Goal: Information Seeking & Learning: Learn about a topic

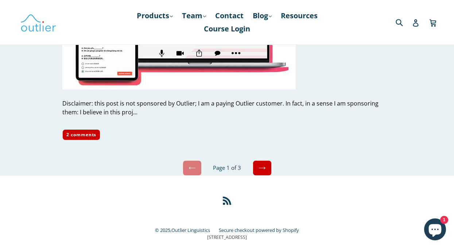
scroll to position [3581, 0]
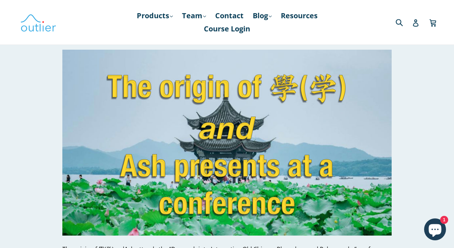
scroll to position [1021, 0]
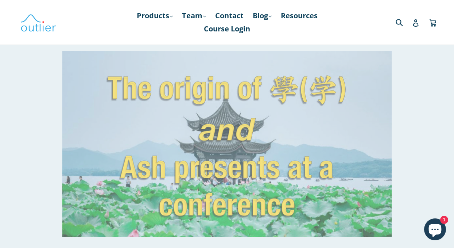
click at [163, 142] on img at bounding box center [226, 143] width 329 height 185
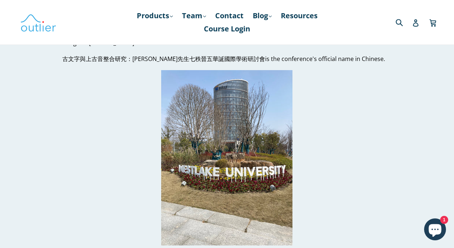
scroll to position [255, 0]
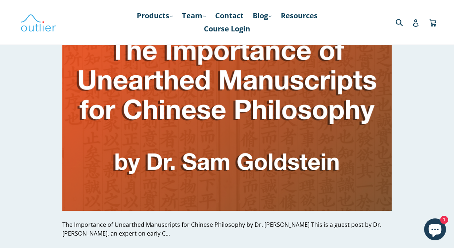
scroll to position [2005, 0]
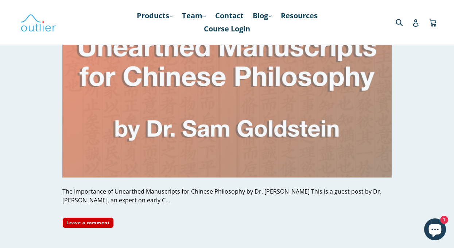
click at [165, 127] on img at bounding box center [226, 84] width 329 height 185
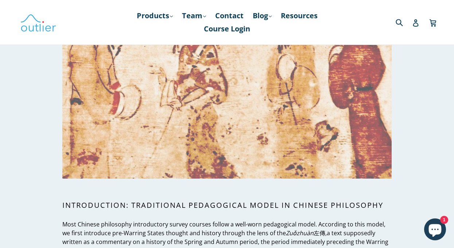
scroll to position [255, 0]
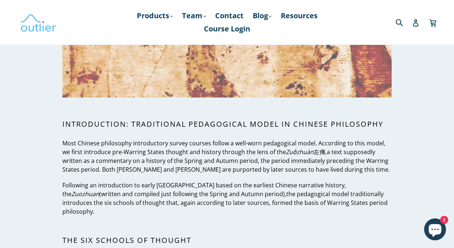
click at [161, 70] on img at bounding box center [226, 4] width 329 height 185
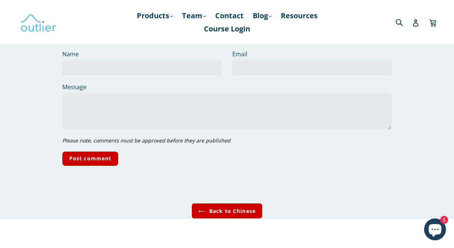
scroll to position [1924, 0]
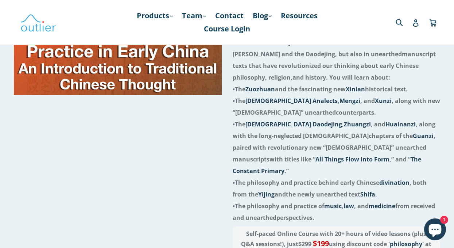
scroll to position [109, 0]
